Goal: Contribute content: Add original content to the website for others to see

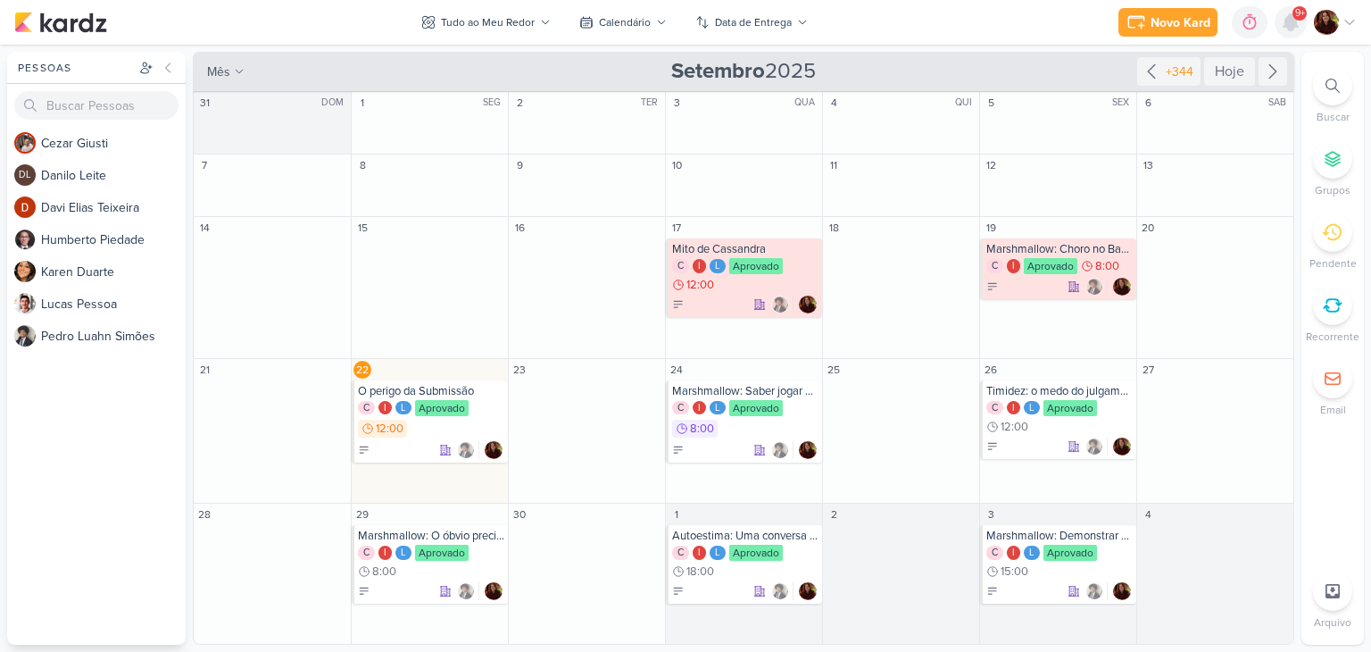
click at [1291, 21] on icon at bounding box center [1291, 22] width 14 height 16
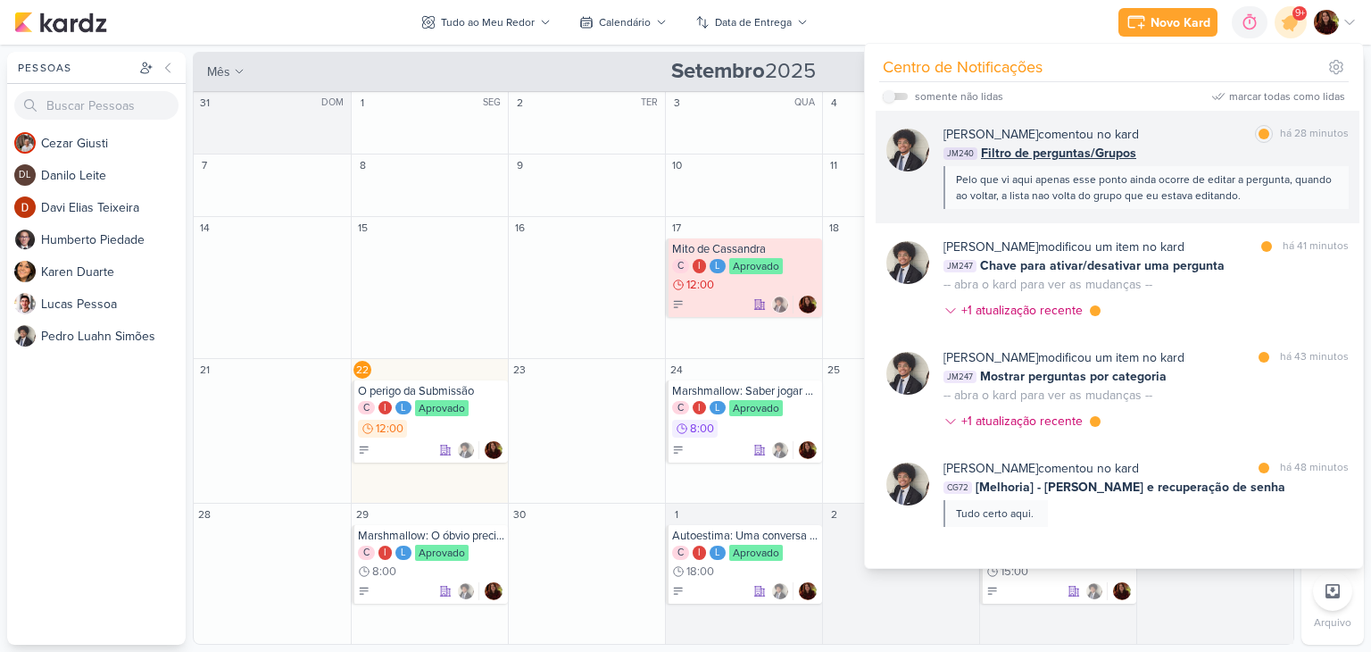
click at [1193, 169] on div "Pelo que vi aqui apenas esse ponto ainda ocorre de editar a pergunta, quando ao…" at bounding box center [1146, 187] width 405 height 43
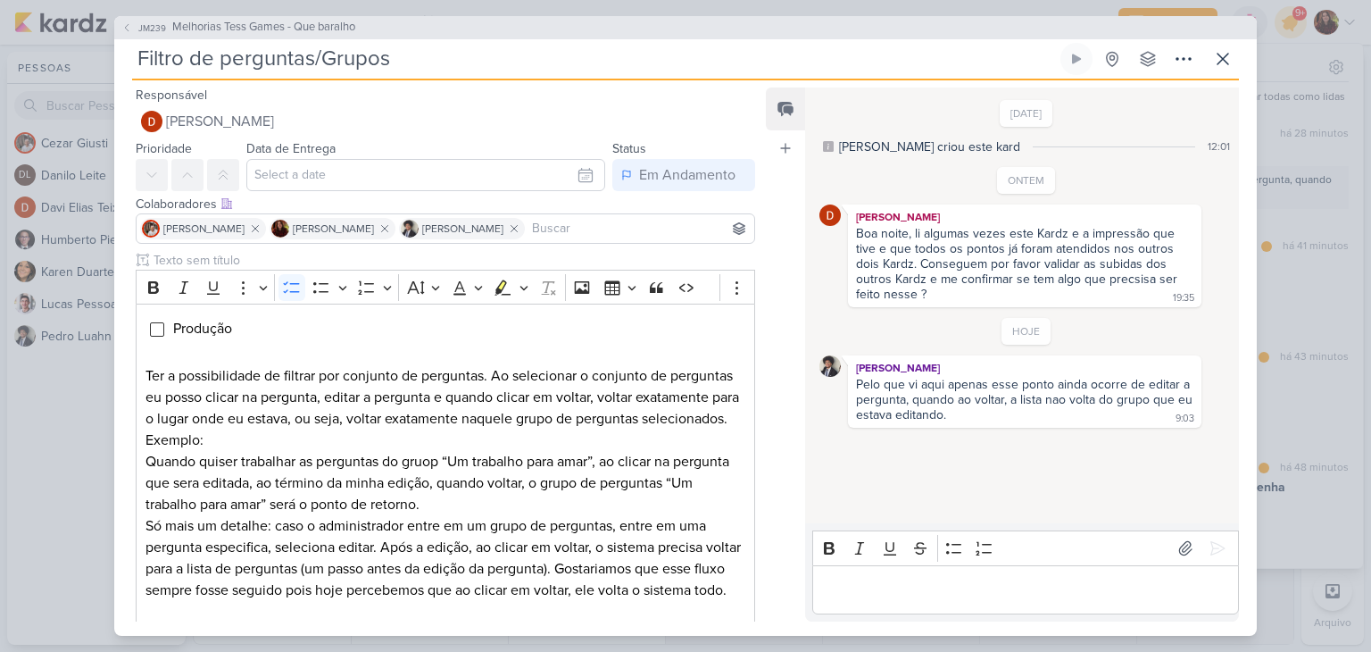
click at [1020, 390] on div "Pelo que vi aqui apenas esse ponto ainda ocorre de editar a pergunta, quando ao…" at bounding box center [1026, 400] width 340 height 46
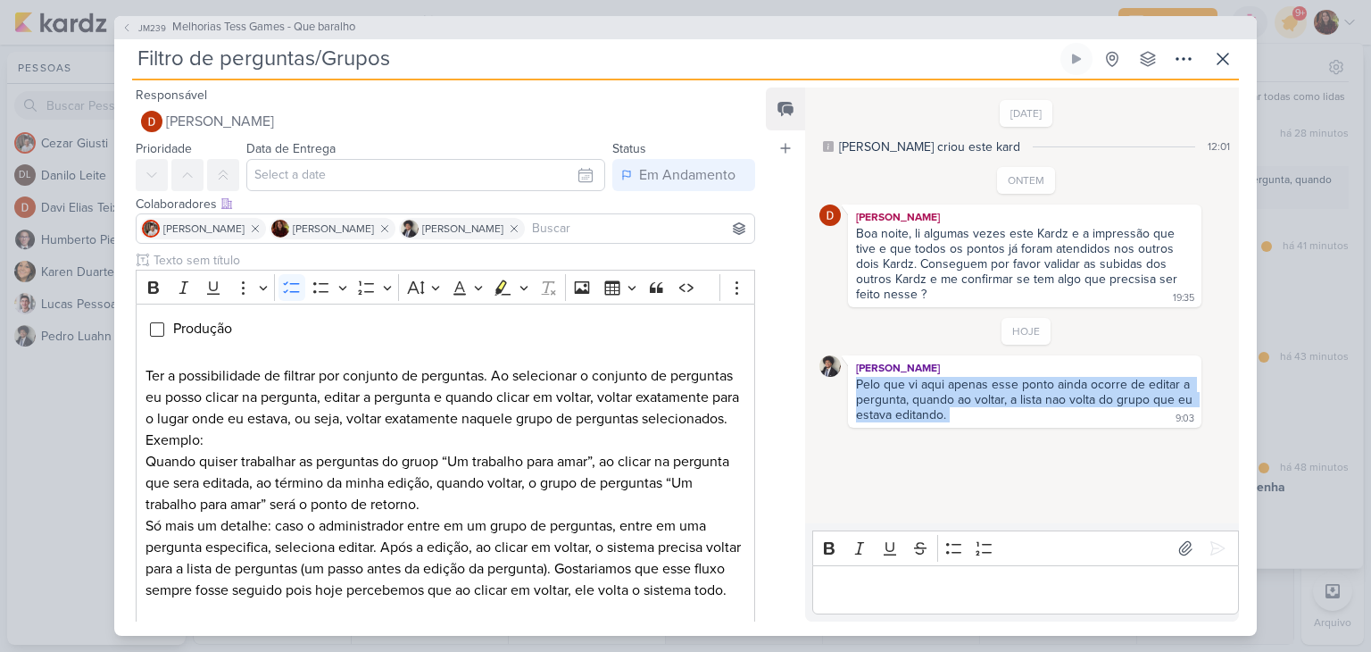
click at [1020, 390] on div "Pelo que vi aqui apenas esse ponto ainda ocorre de editar a pergunta, quando ao…" at bounding box center [1026, 400] width 340 height 46
click at [896, 411] on div "Pelo que vi aqui apenas esse ponto ainda ocorre de editar a pergunta, quando ao…" at bounding box center [1026, 400] width 340 height 46
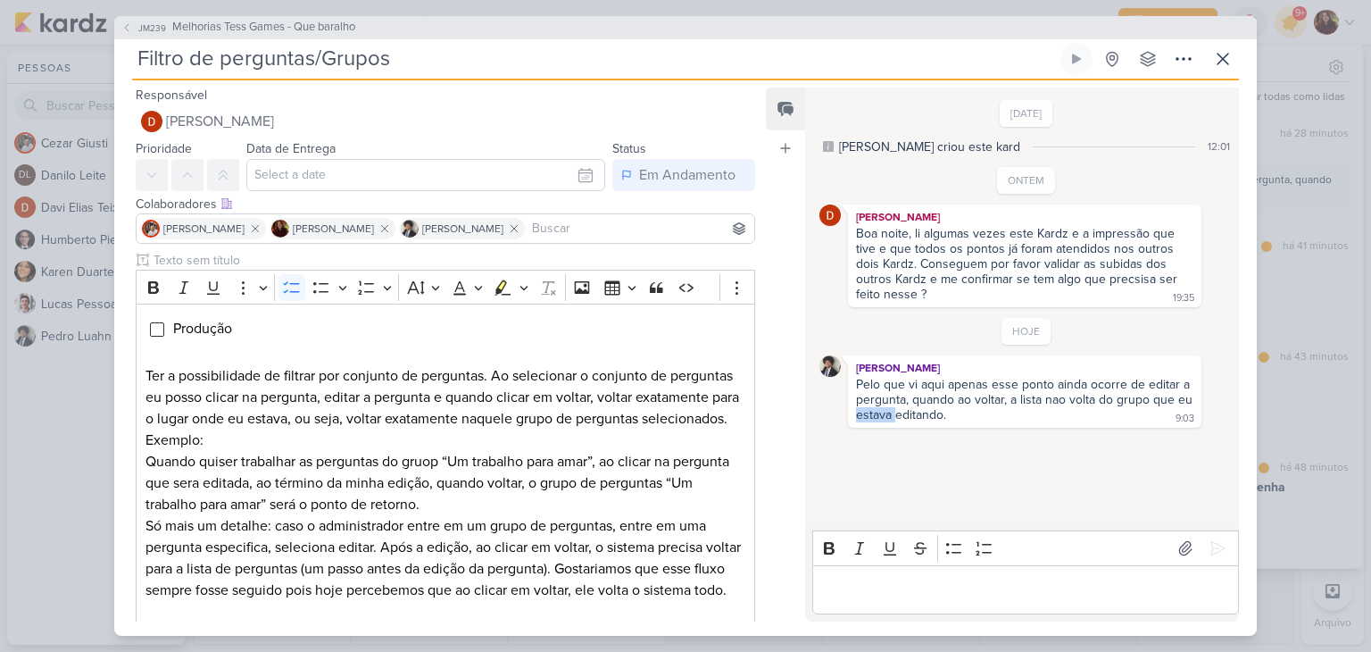
click at [896, 411] on div "Pelo que vi aqui apenas esse ponto ainda ocorre de editar a pergunta, quando ao…" at bounding box center [1026, 400] width 340 height 46
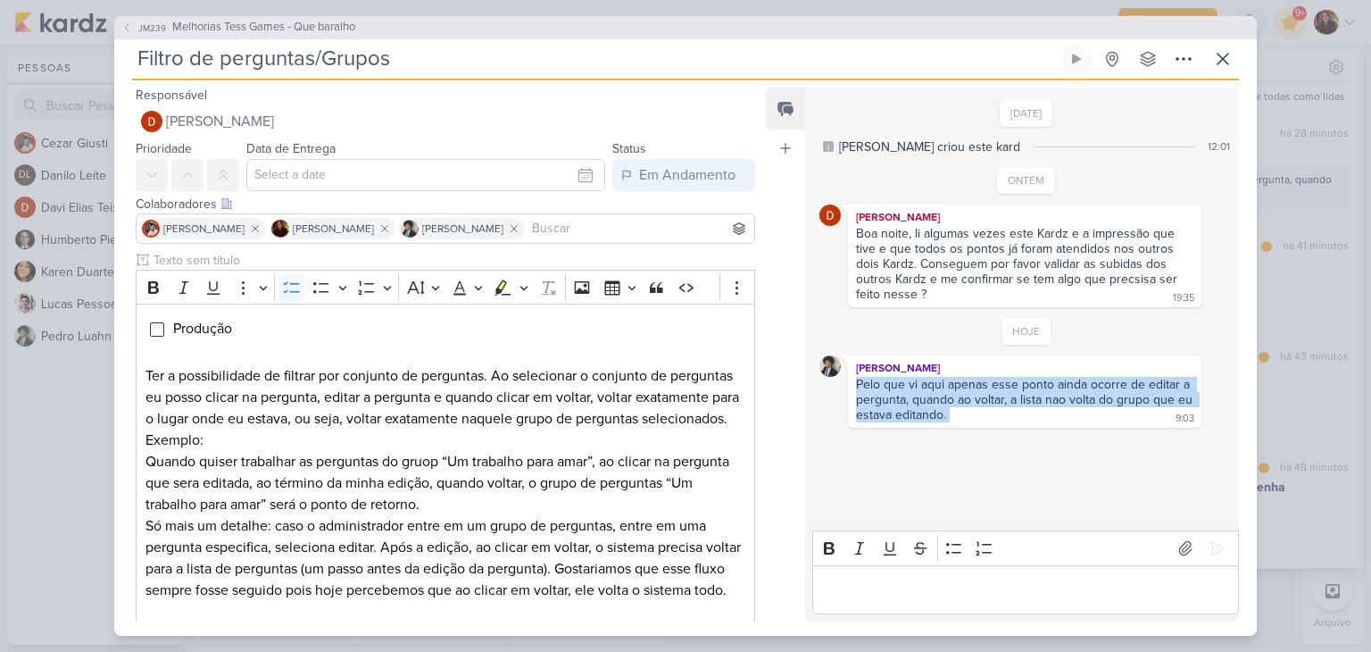
click at [896, 411] on div "Pelo que vi aqui apenas esse ponto ainda ocorre de editar a pergunta, quando ao…" at bounding box center [1026, 400] width 340 height 46
click at [158, 29] on span "JM239" at bounding box center [152, 27] width 33 height 13
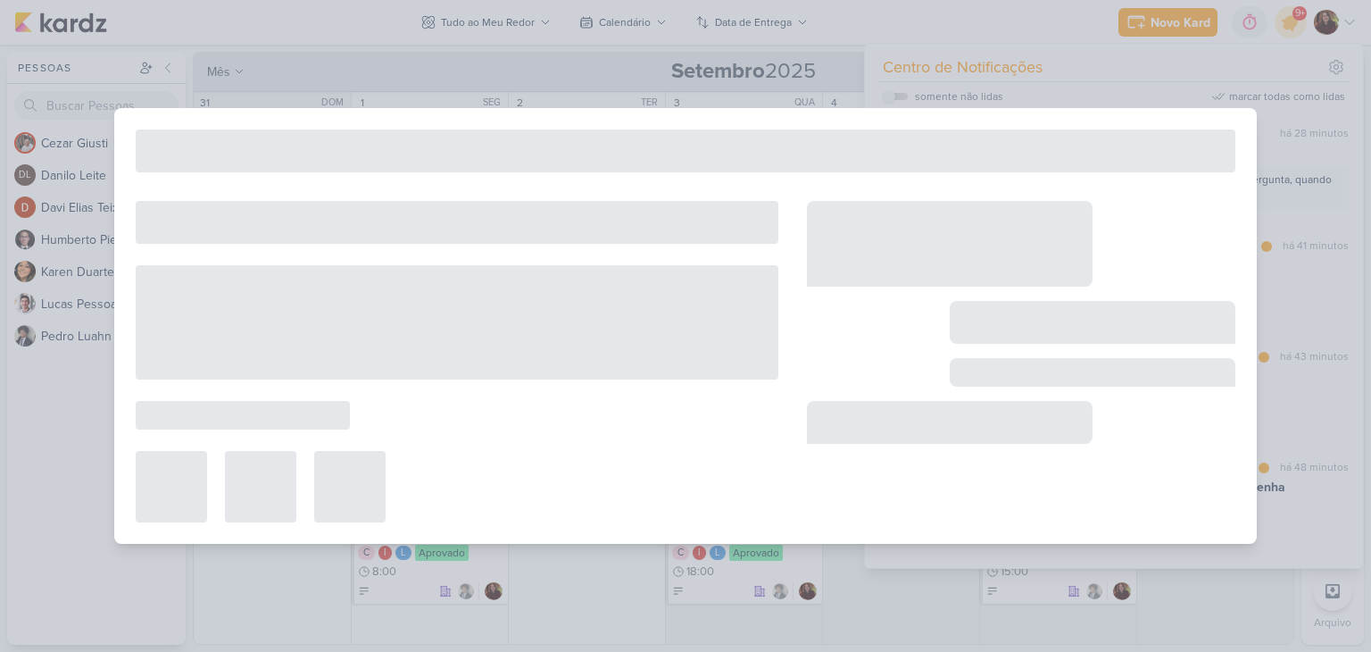
type input "Melhorias Tess Games - Que baralho"
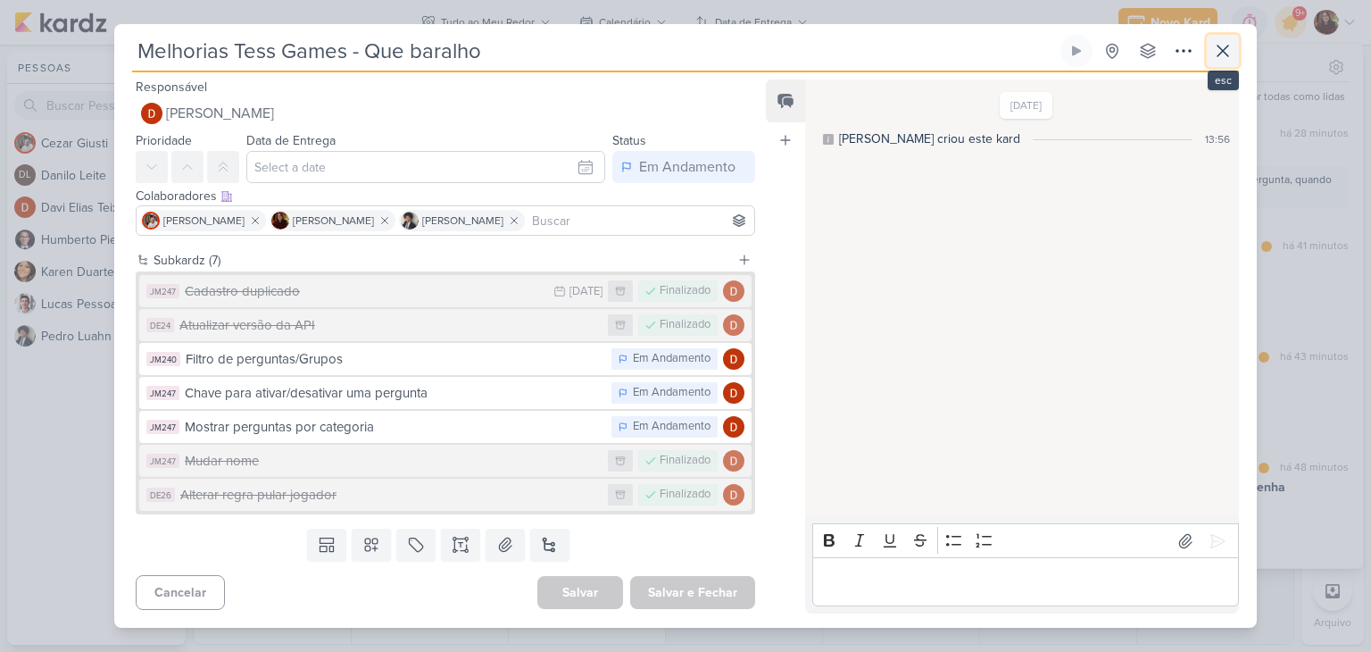
click at [1220, 52] on icon at bounding box center [1222, 50] width 21 height 21
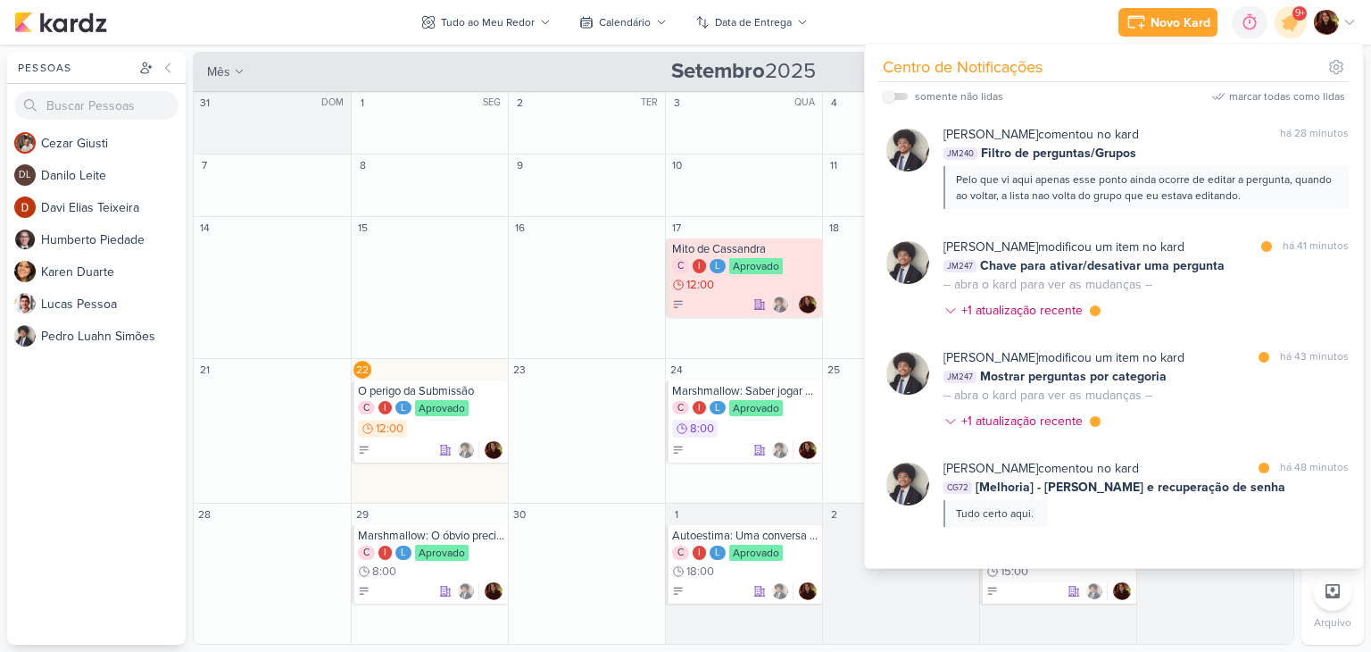
click at [1342, 20] on div at bounding box center [1335, 22] width 43 height 25
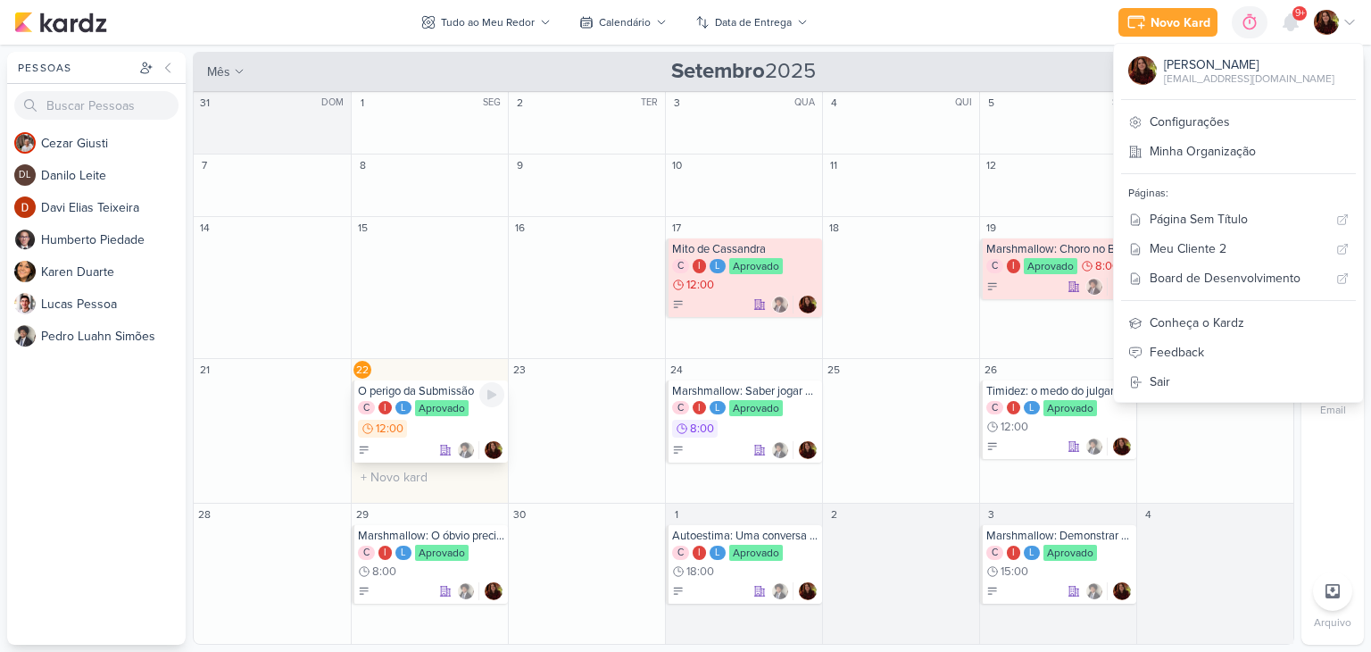
click at [436, 426] on div "C I L Aprovado 12:00" at bounding box center [431, 419] width 146 height 39
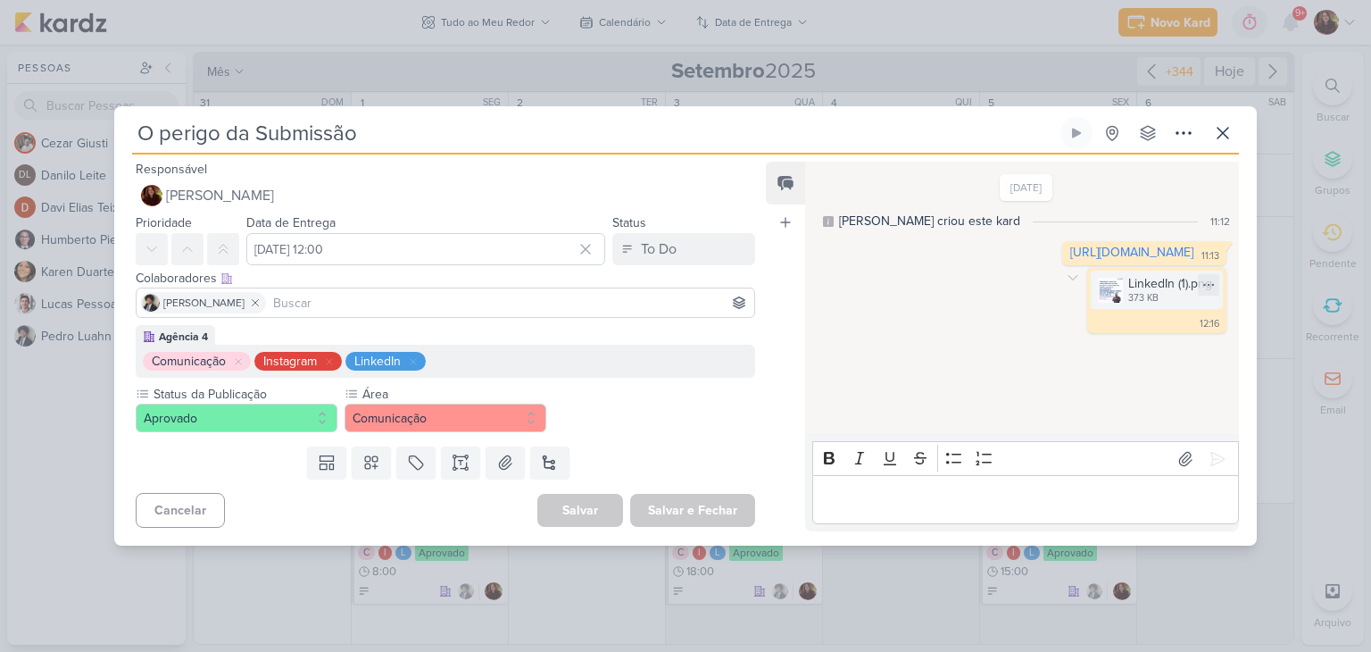
click at [1136, 304] on div "373 KB" at bounding box center [1171, 298] width 84 height 14
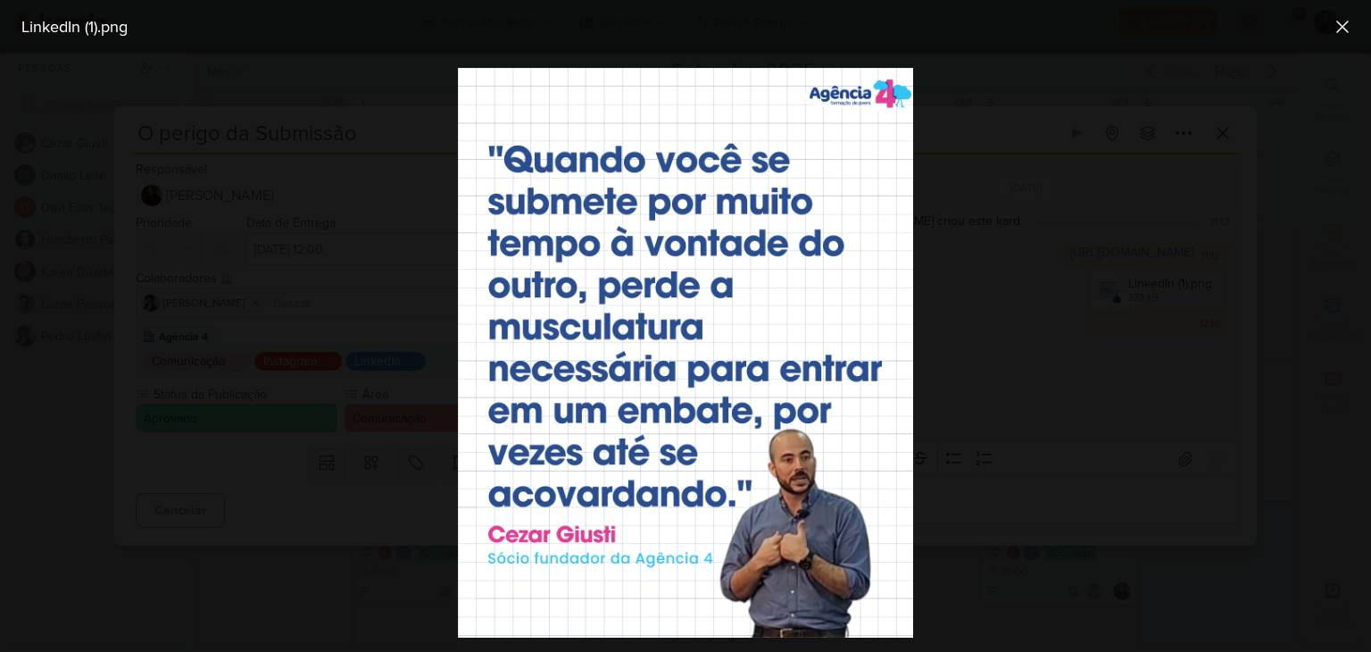
click at [1115, 311] on div at bounding box center [685, 353] width 1371 height 598
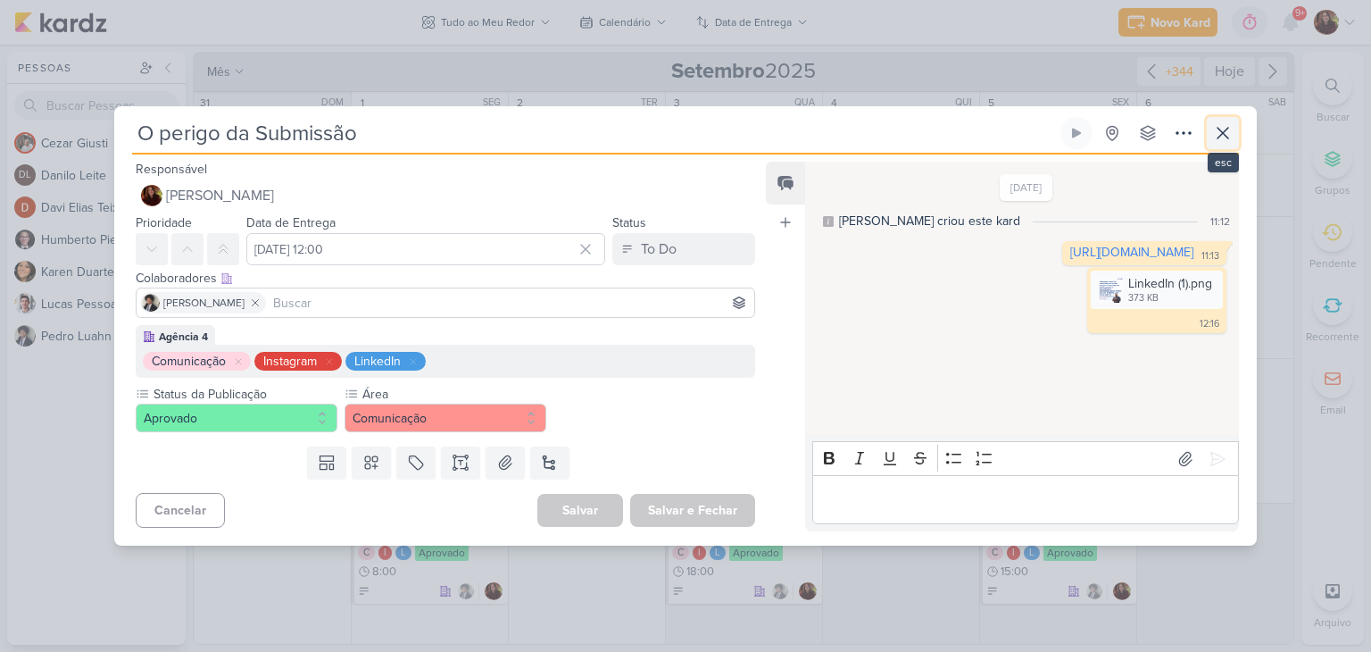
click at [1230, 139] on icon at bounding box center [1222, 132] width 21 height 21
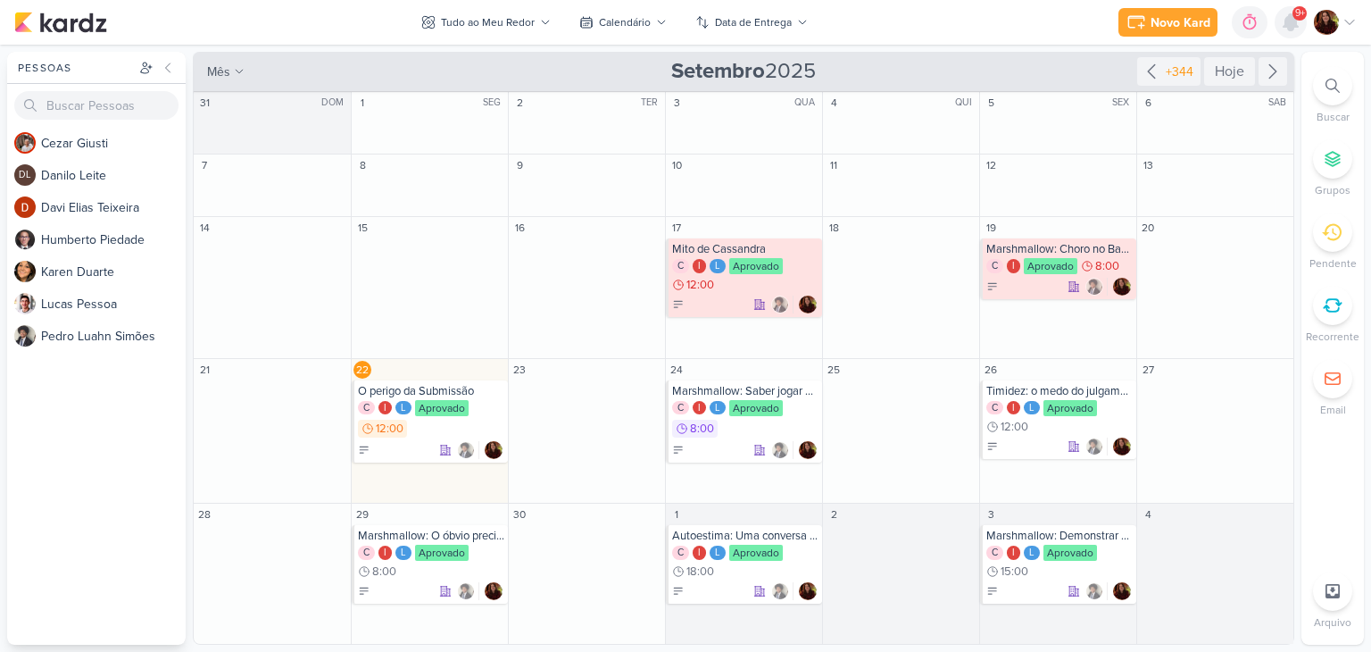
click at [1286, 19] on icon at bounding box center [1291, 22] width 14 height 16
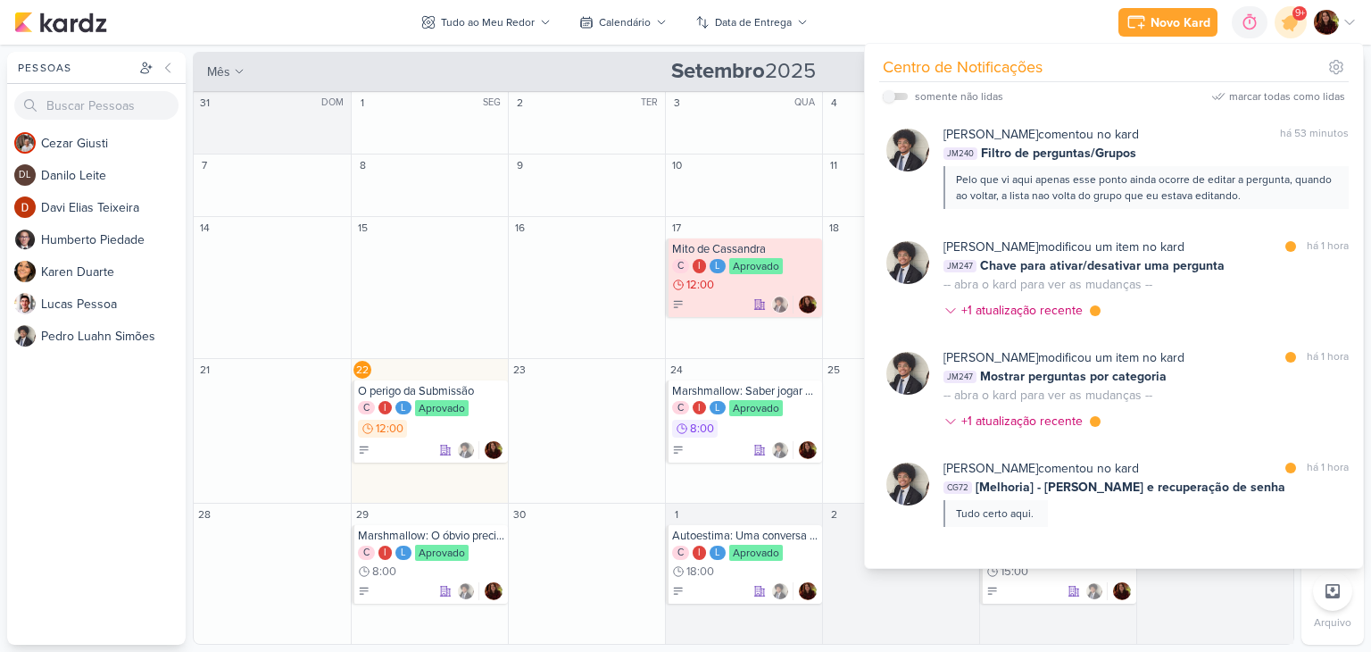
click at [278, 14] on div "Novo Kard Ctrl + k 0h0m Sessão desligada... Hoje 0h0m Semana 0h0m Mês 0h0m" at bounding box center [685, 22] width 1343 height 45
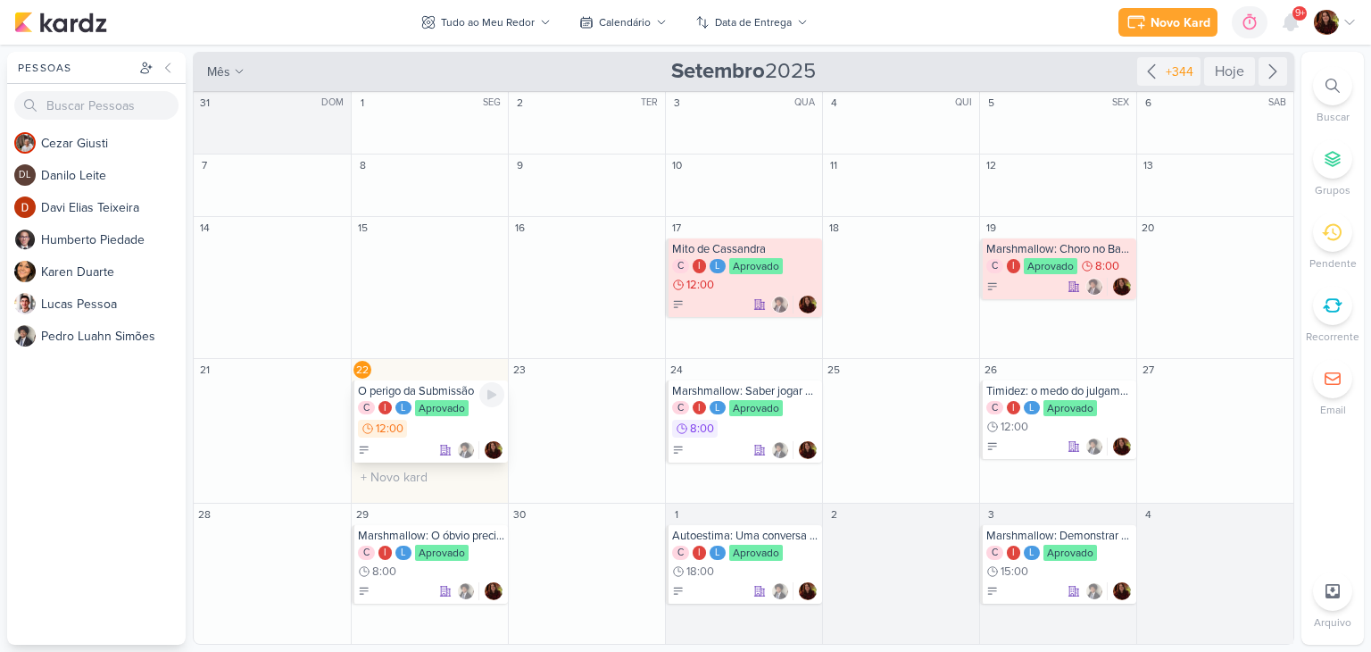
click at [439, 429] on div "C I L Aprovado 12:00" at bounding box center [431, 419] width 146 height 39
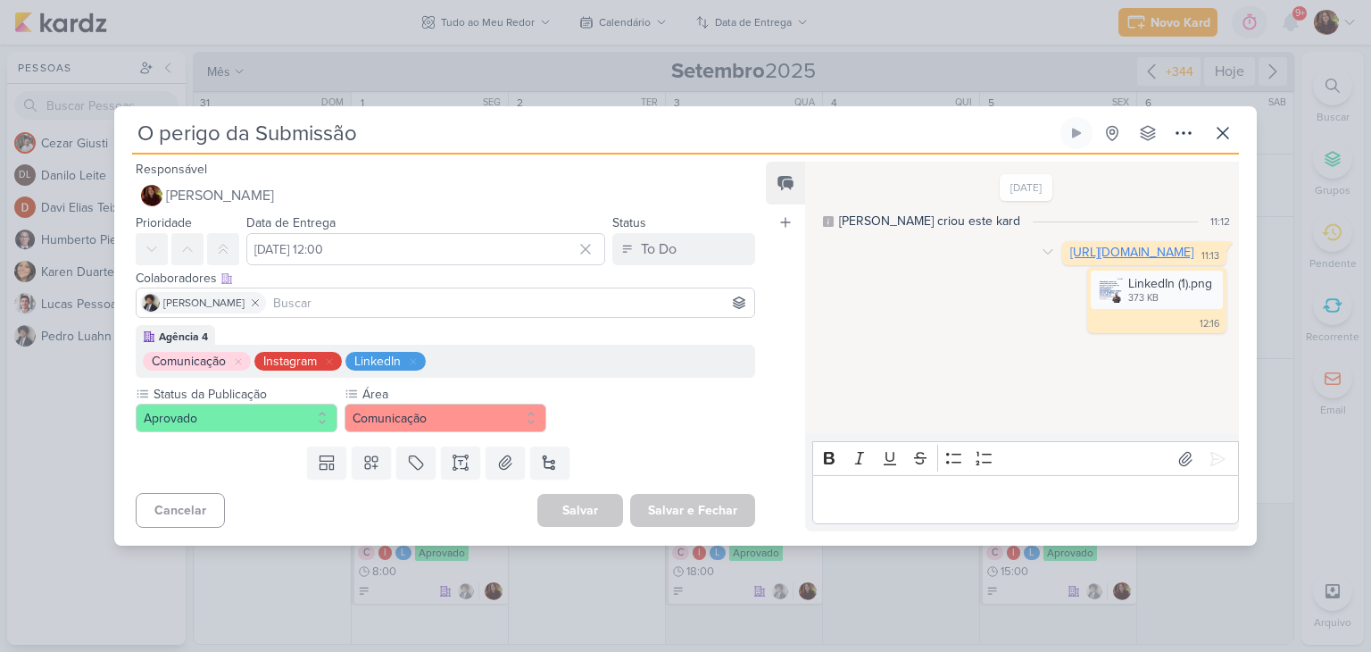
click at [1070, 258] on link "[URL][DOMAIN_NAME]" at bounding box center [1131, 252] width 123 height 15
